Goal: Task Accomplishment & Management: Manage account settings

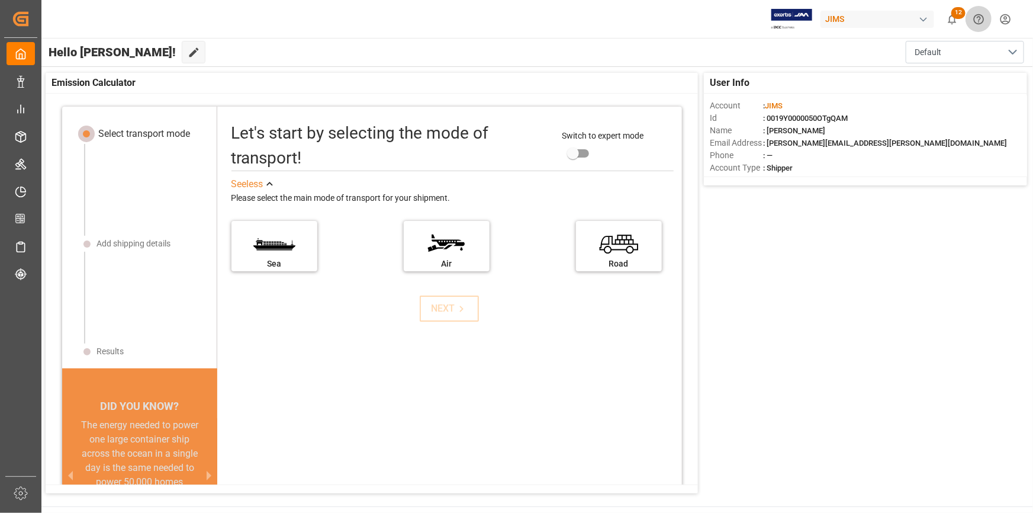
click at [975, 14] on icon "Help Center" at bounding box center [979, 19] width 12 height 12
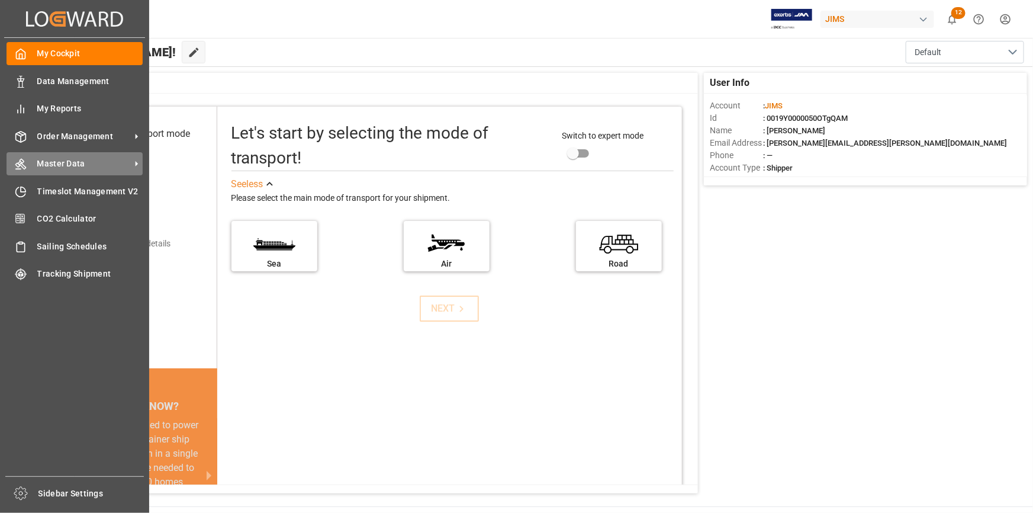
click at [49, 159] on span "Master Data" at bounding box center [84, 163] width 94 height 12
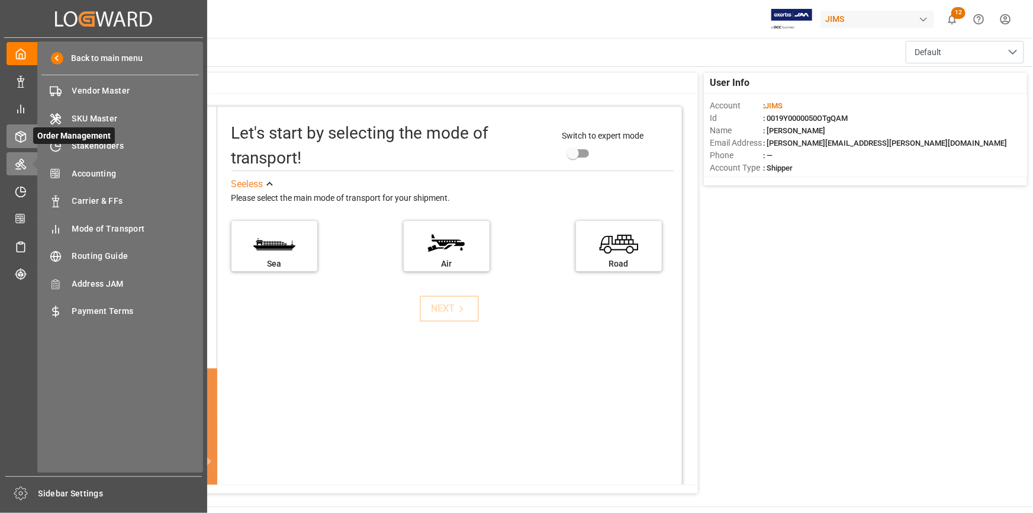
click at [24, 140] on icon at bounding box center [21, 137] width 12 height 12
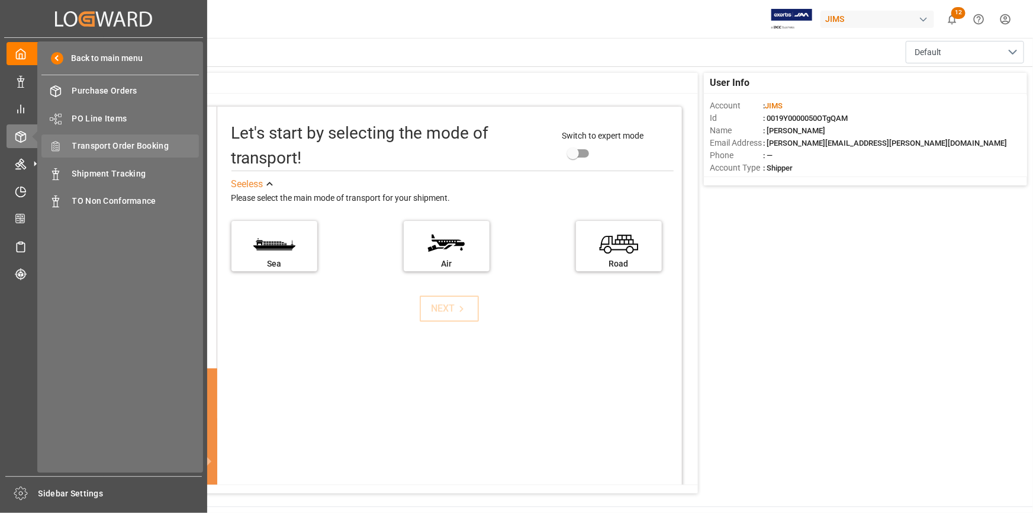
click at [107, 148] on span "Transport Order Booking" at bounding box center [135, 146] width 127 height 12
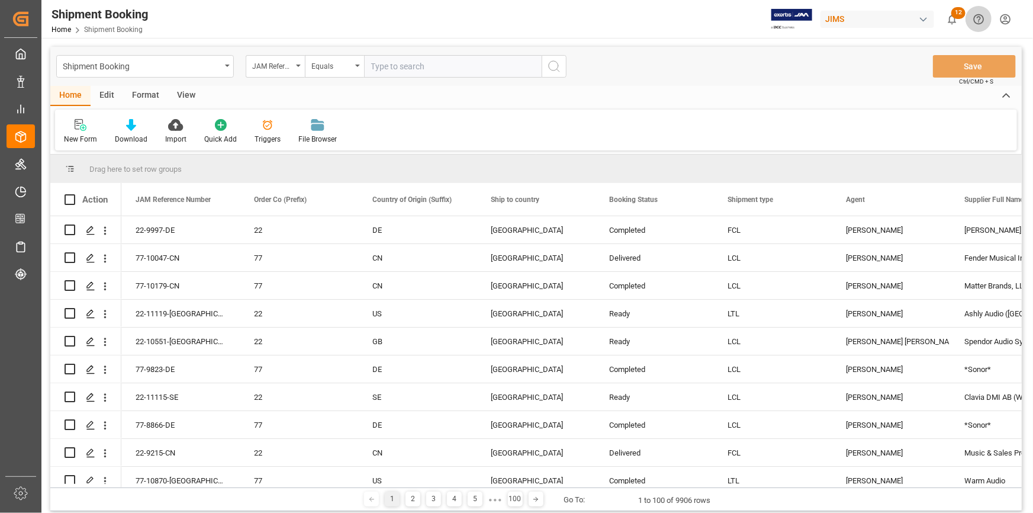
click at [980, 17] on icon "Help Center" at bounding box center [979, 19] width 11 height 11
click at [948, 13] on icon "show 12 new notifications" at bounding box center [952, 19] width 12 height 12
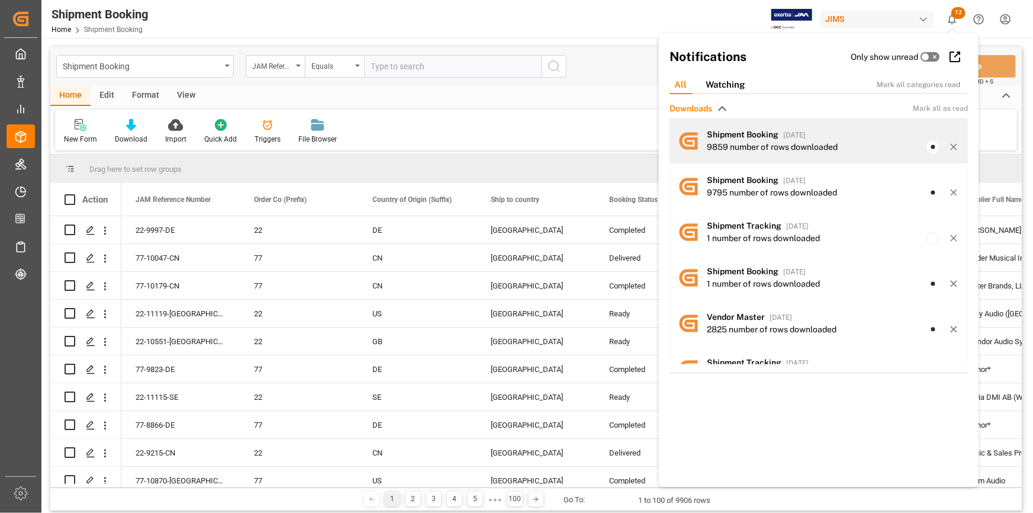
click at [807, 141] on div "9859 number of rows downloaded" at bounding box center [772, 147] width 131 height 12
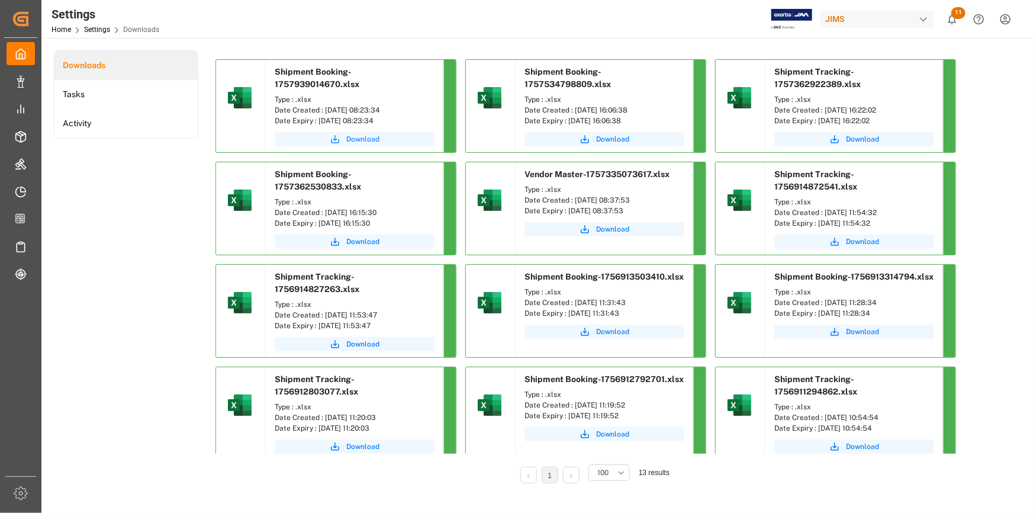
click at [368, 133] on link "Download" at bounding box center [355, 139] width 160 height 14
click at [367, 134] on span "Download" at bounding box center [362, 139] width 33 height 11
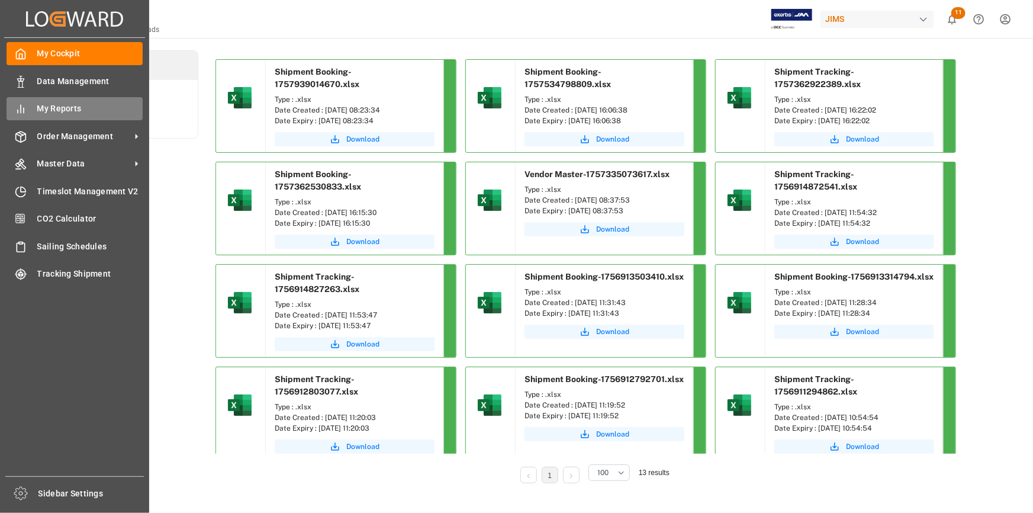
click at [24, 107] on icon at bounding box center [21, 109] width 12 height 12
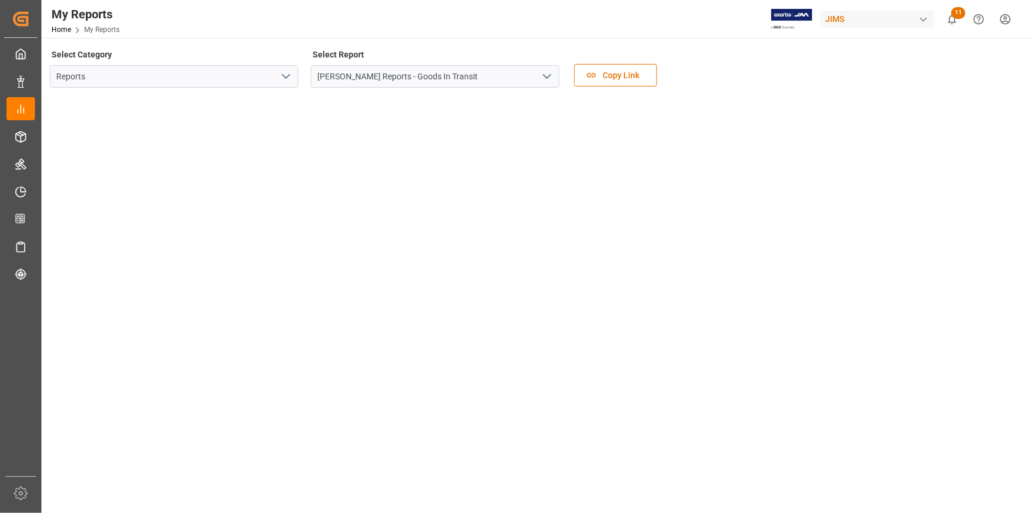
click at [1002, 24] on html "Created by potrace 1.15, written by Peter Selinger 2001-2017 Created by potrace…" at bounding box center [516, 256] width 1033 height 513
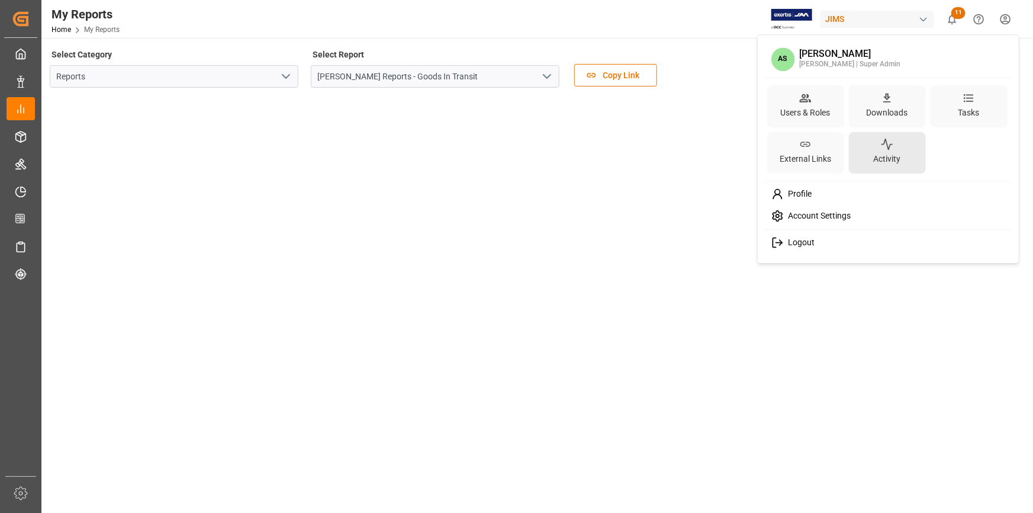
click at [881, 145] on icon at bounding box center [887, 145] width 12 height 12
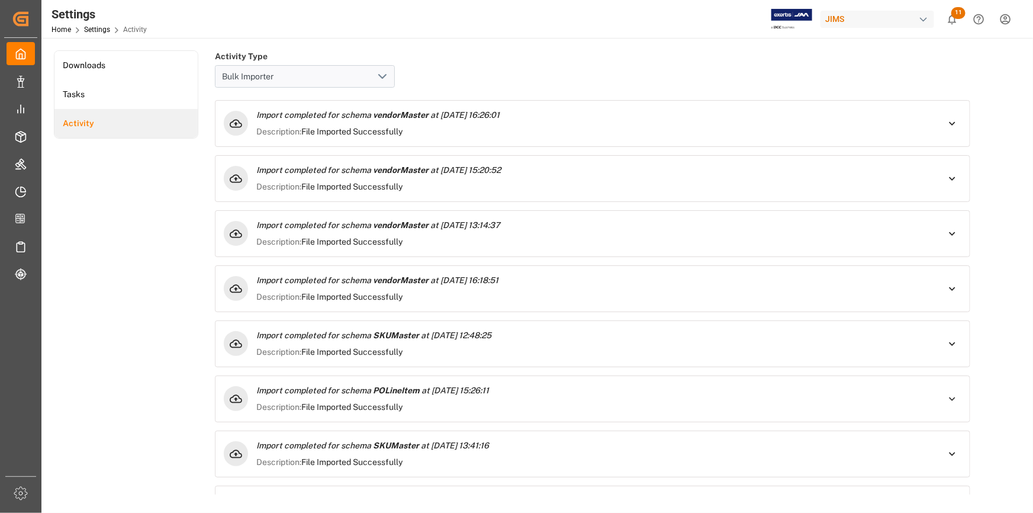
click at [381, 73] on icon "open menu" at bounding box center [382, 76] width 14 height 14
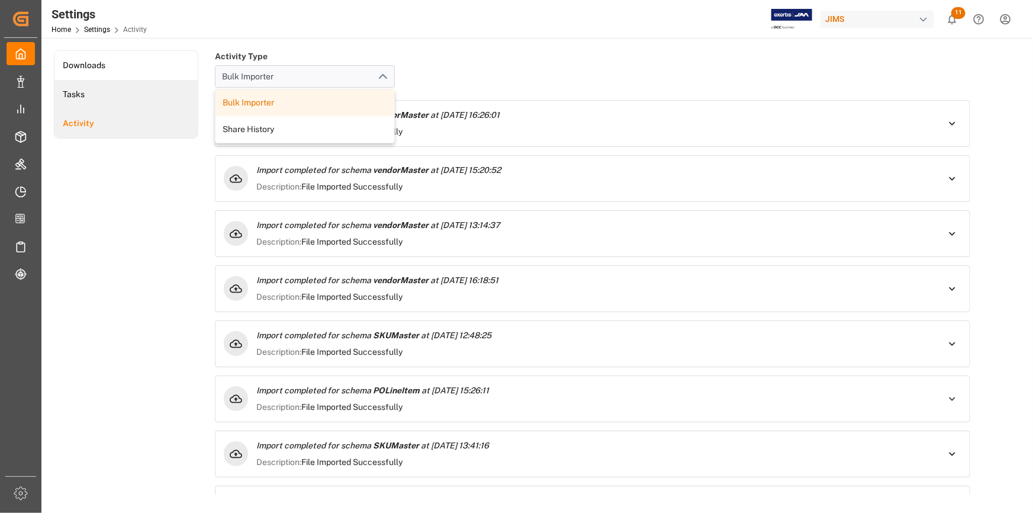
click at [150, 85] on li "Tasks" at bounding box center [125, 94] width 143 height 29
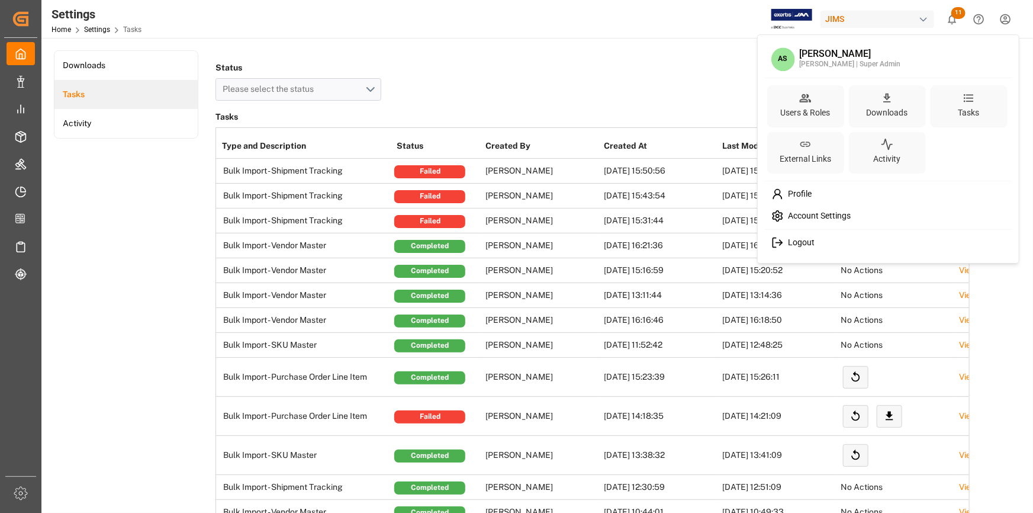
click at [1007, 18] on html "Created by potrace 1.15, written by Peter Selinger 2001-2017 Created by potrace…" at bounding box center [516, 256] width 1033 height 513
click at [1004, 15] on html "Created by potrace 1.15, written by Peter Selinger 2001-2017 Created by potrace…" at bounding box center [516, 256] width 1033 height 513
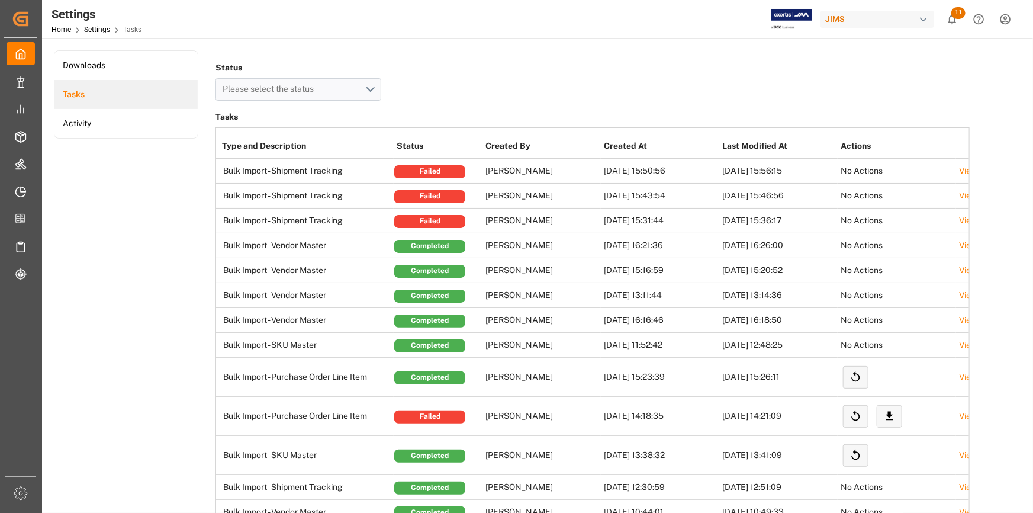
click at [1003, 18] on html "Created by potrace 1.15, written by Peter Selinger 2001-2017 Created by potrace…" at bounding box center [516, 256] width 1033 height 513
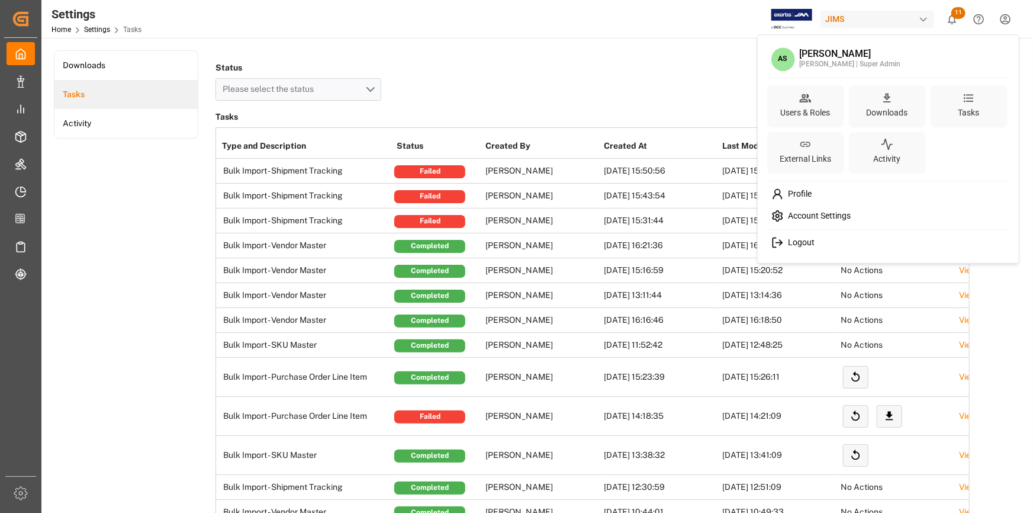
click at [819, 215] on span "Account Settings" at bounding box center [817, 216] width 67 height 11
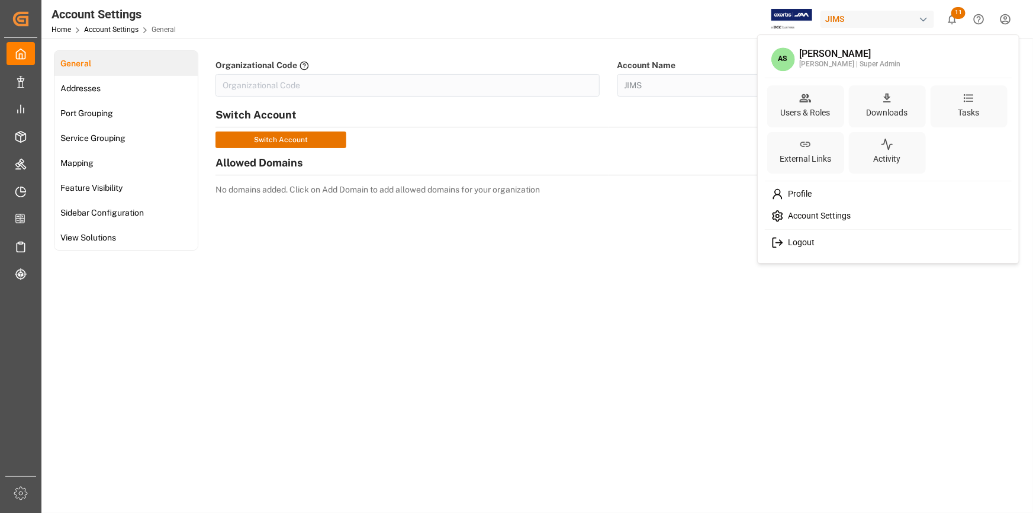
click at [1004, 22] on html "Created by potrace 1.15, written by Peter Selinger 2001-2017 Created by potrace…" at bounding box center [516, 256] width 1033 height 513
click at [799, 199] on span "Profile" at bounding box center [798, 194] width 28 height 11
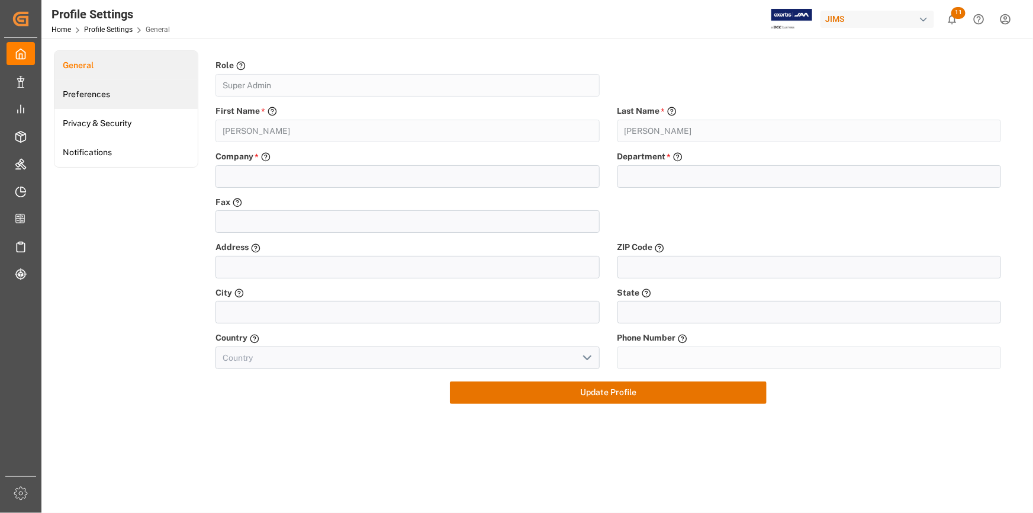
click at [105, 97] on link "Preferences" at bounding box center [125, 94] width 143 height 29
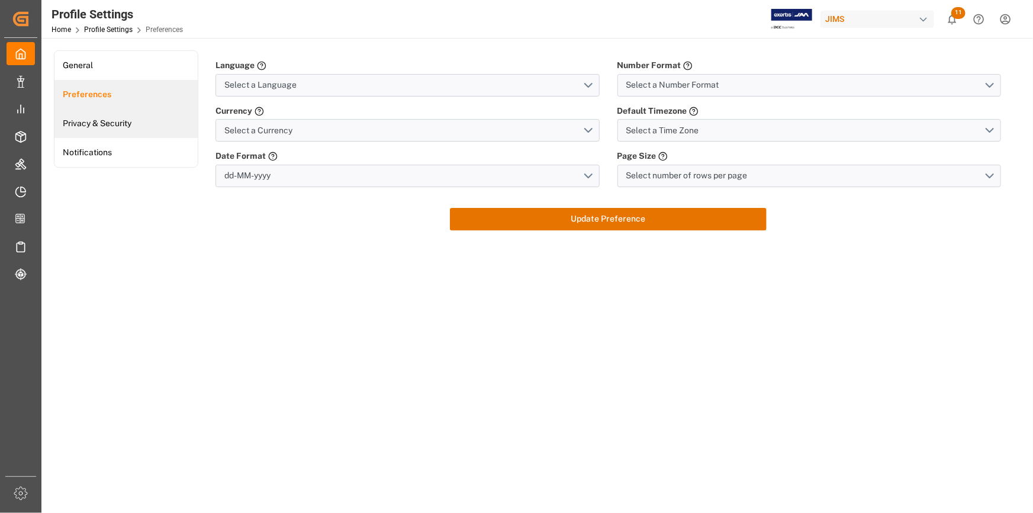
click at [107, 121] on link "Privacy & Security" at bounding box center [125, 123] width 143 height 29
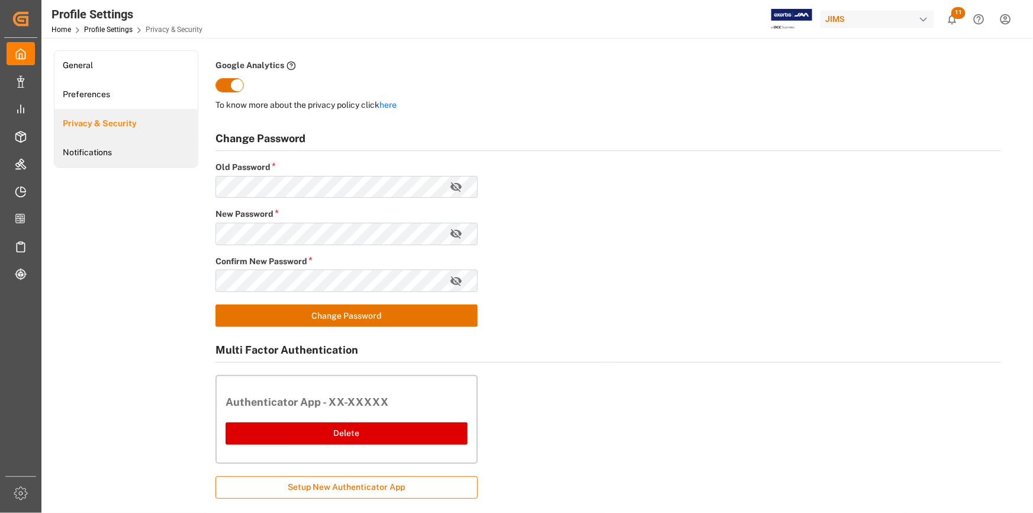
click at [99, 154] on link "Notifications" at bounding box center [125, 152] width 143 height 29
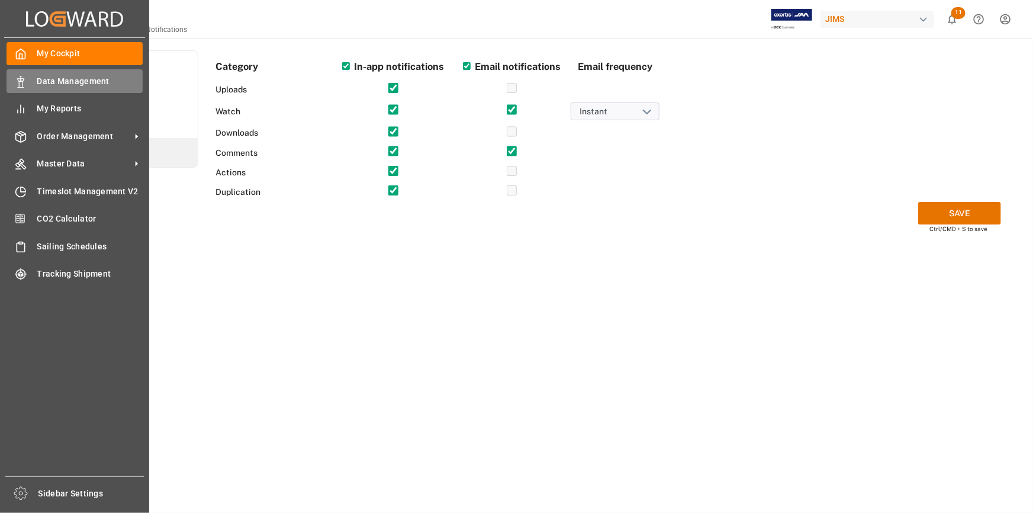
click at [25, 78] on icon at bounding box center [21, 82] width 12 height 12
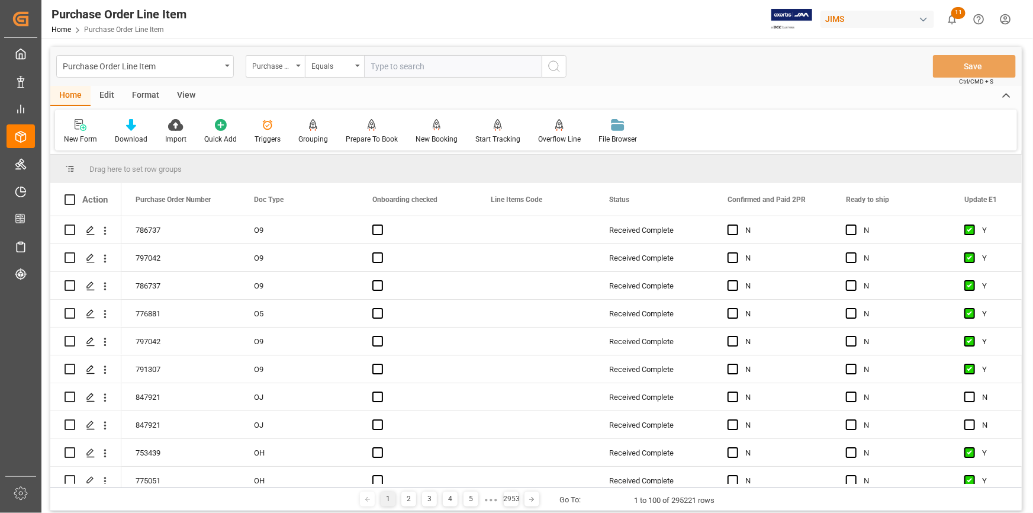
click at [110, 98] on div "Edit" at bounding box center [107, 96] width 33 height 20
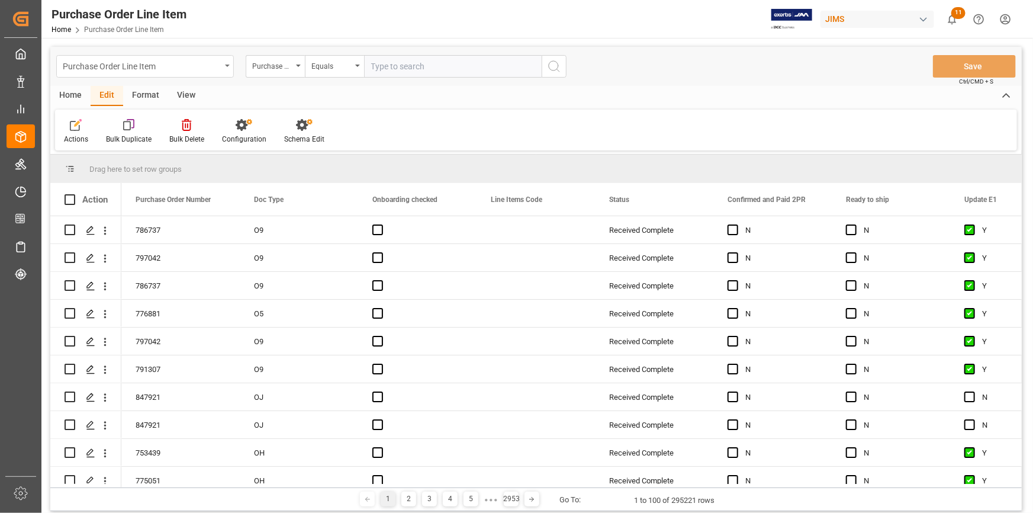
click at [88, 67] on div "Purchase Order Line Item" at bounding box center [142, 65] width 158 height 15
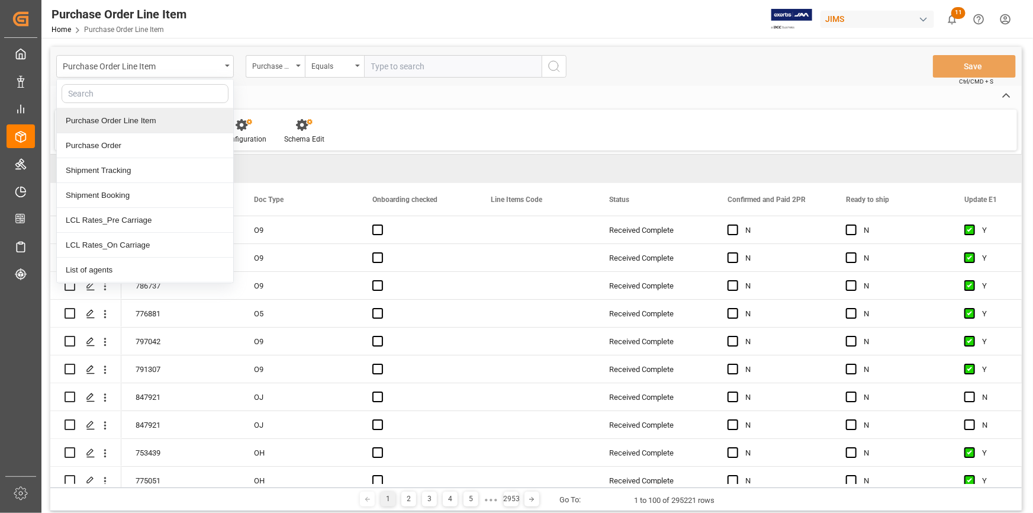
click at [997, 22] on html "Created by potrace 1.15, written by Peter Selinger 2001-2017 Created by potrace…" at bounding box center [516, 256] width 1033 height 513
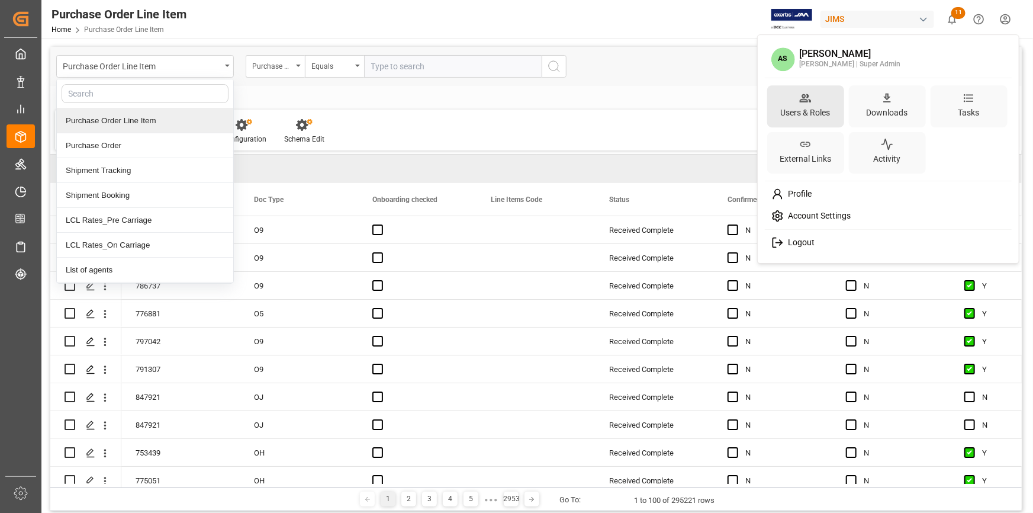
click at [803, 119] on div "Users & Roles" at bounding box center [806, 112] width 54 height 17
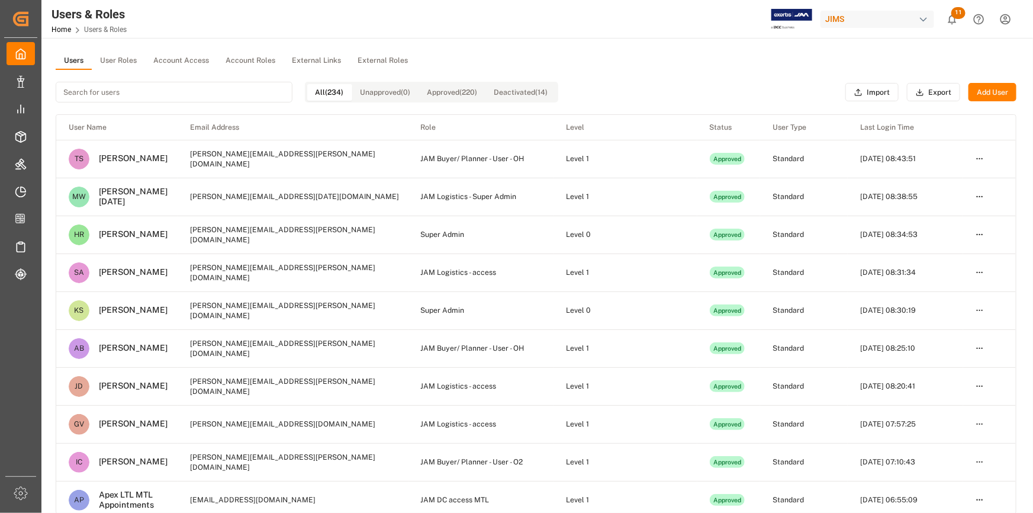
click at [116, 63] on button "User Roles" at bounding box center [118, 61] width 53 height 18
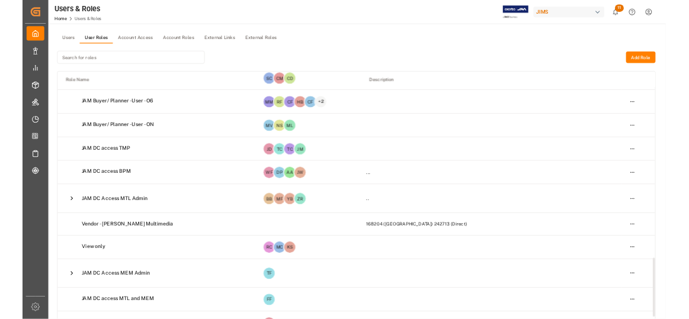
scroll to position [1273, 0]
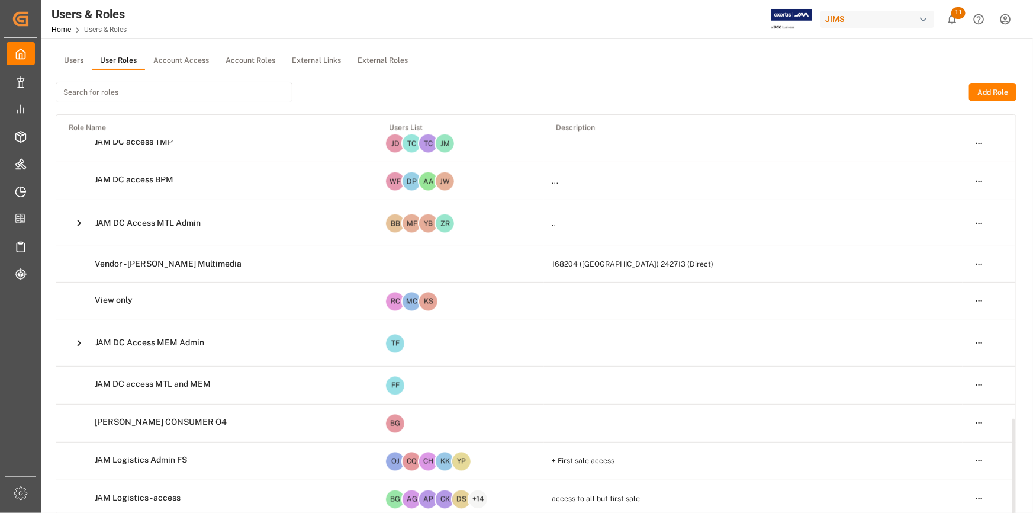
click at [182, 59] on button "Account Access" at bounding box center [181, 61] width 72 height 18
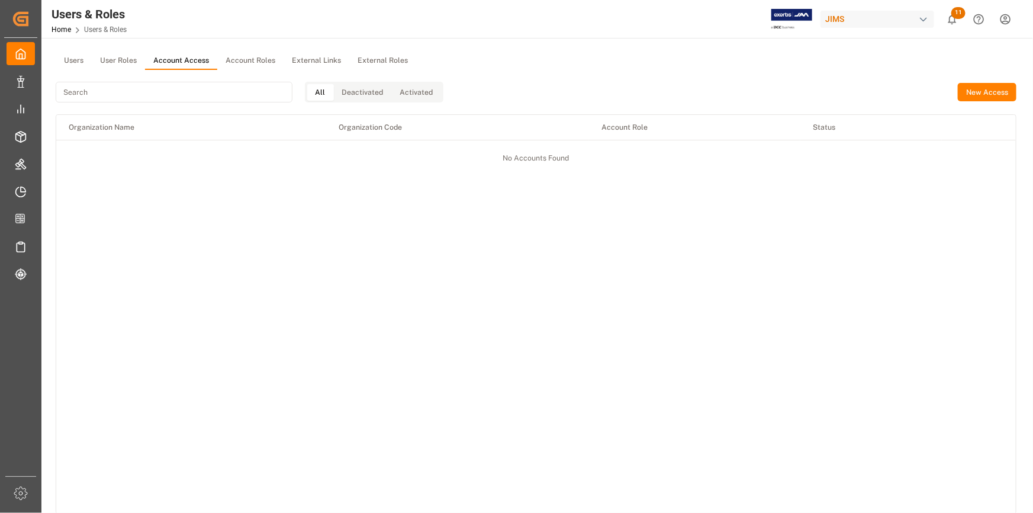
click at [247, 57] on button "Account Roles" at bounding box center [250, 61] width 66 height 18
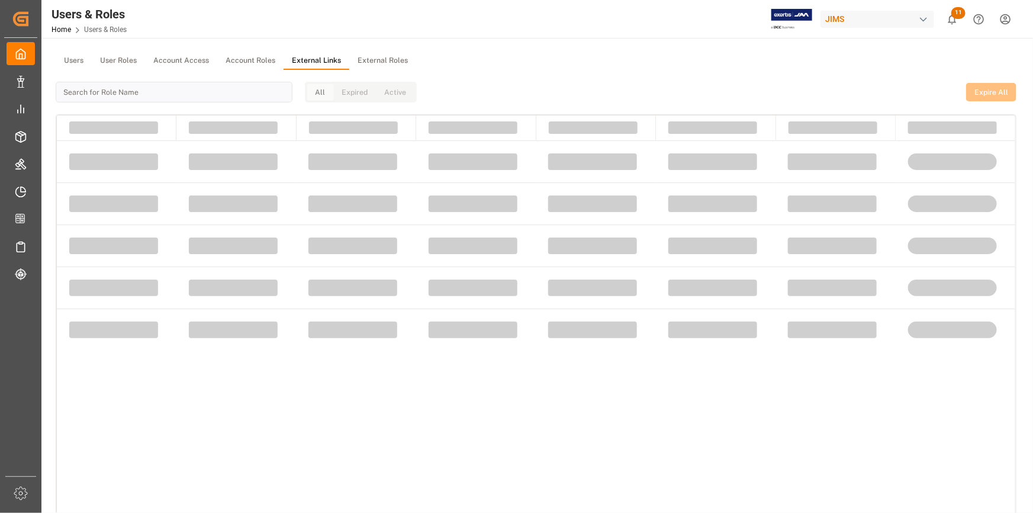
click at [297, 59] on button "External Links" at bounding box center [317, 61] width 66 height 18
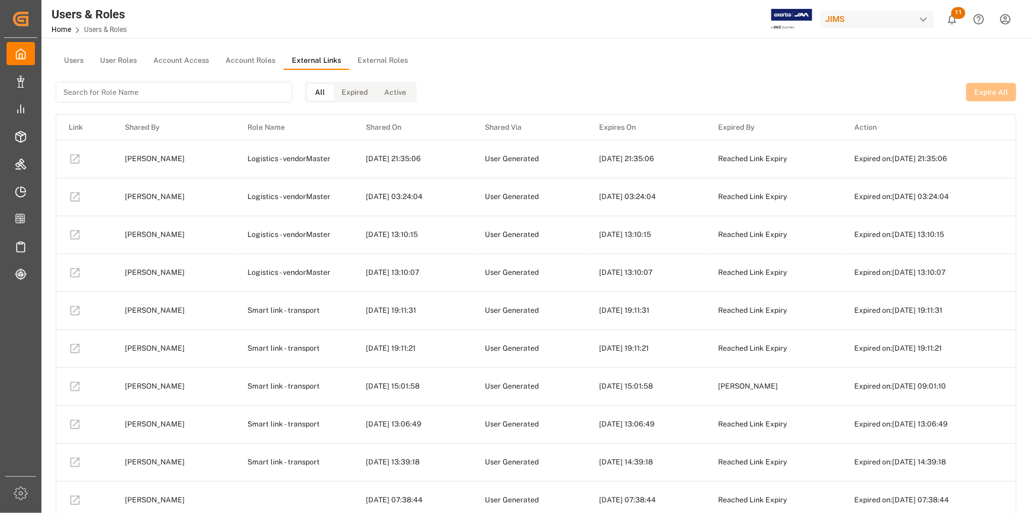
click at [178, 63] on button "Account Access" at bounding box center [181, 61] width 72 height 18
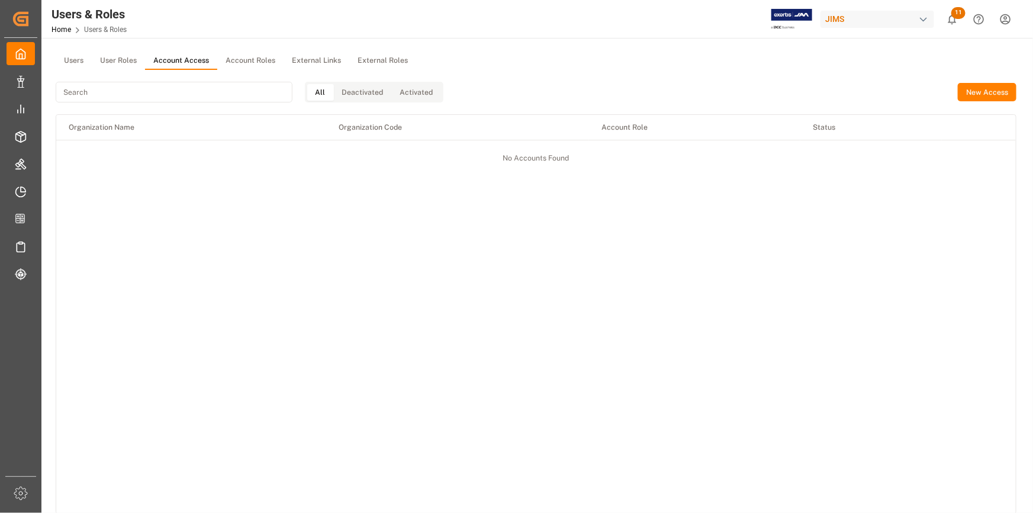
click at [239, 62] on button "Account Roles" at bounding box center [250, 61] width 66 height 18
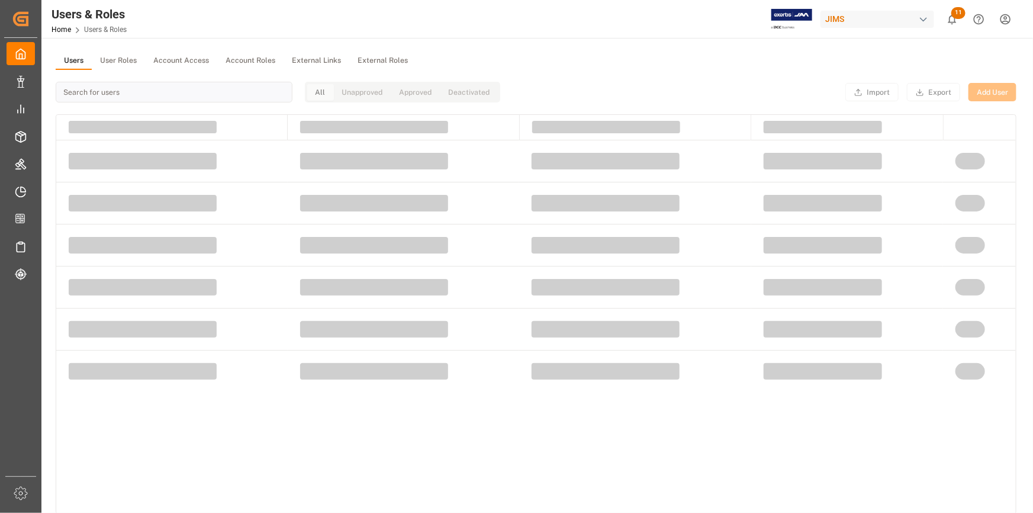
click at [85, 62] on button "Users" at bounding box center [74, 61] width 36 height 18
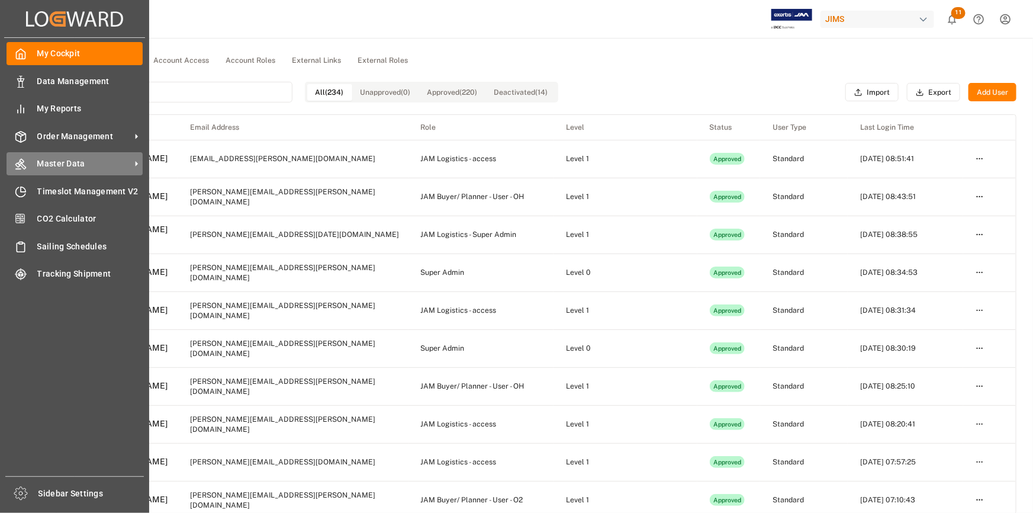
click at [46, 160] on span "Master Data" at bounding box center [84, 163] width 94 height 12
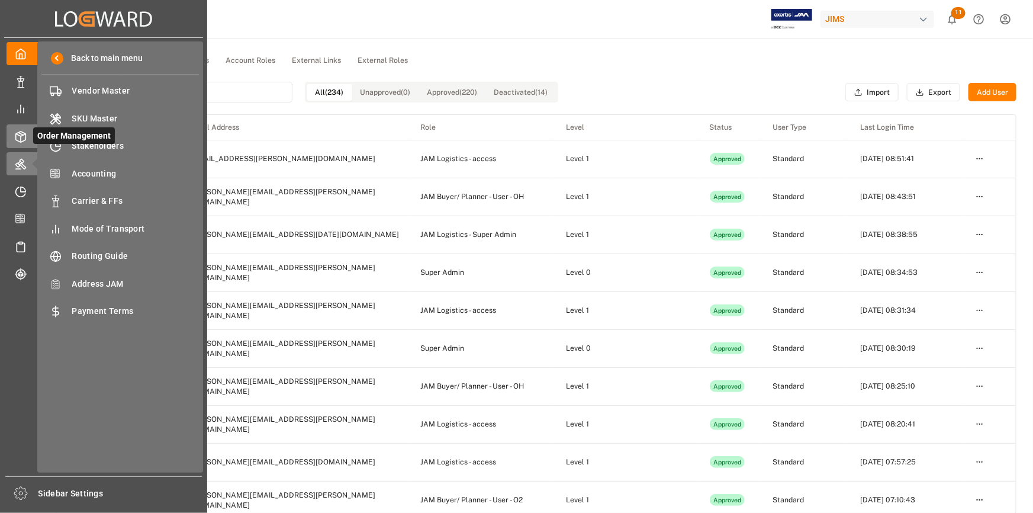
click at [22, 142] on icon at bounding box center [21, 136] width 10 height 11
